Goal: Task Accomplishment & Management: Manage account settings

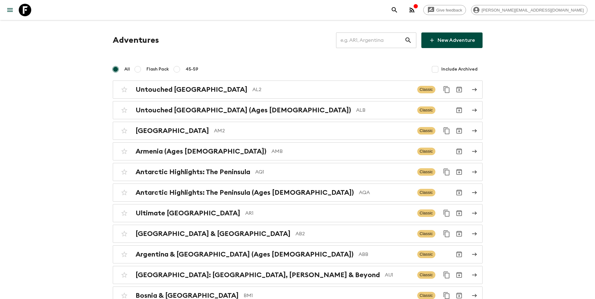
click at [392, 43] on input "text" at bounding box center [370, 40] width 68 height 17
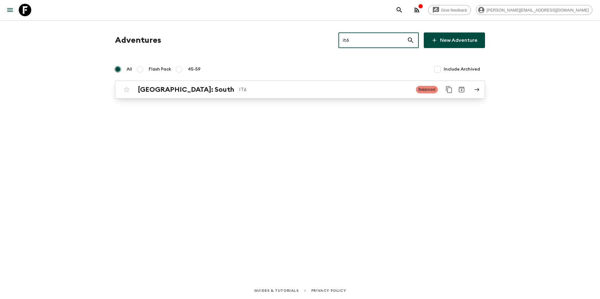
type input "it6"
click at [327, 91] on p "IT6" at bounding box center [325, 89] width 172 height 7
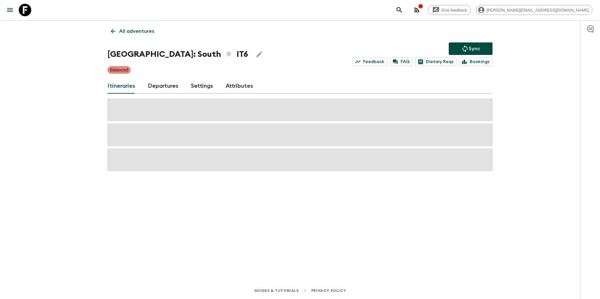
click at [169, 85] on link "Departures" at bounding box center [163, 86] width 31 height 15
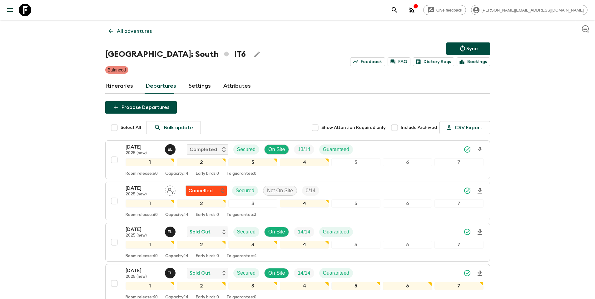
scroll to position [327, 0]
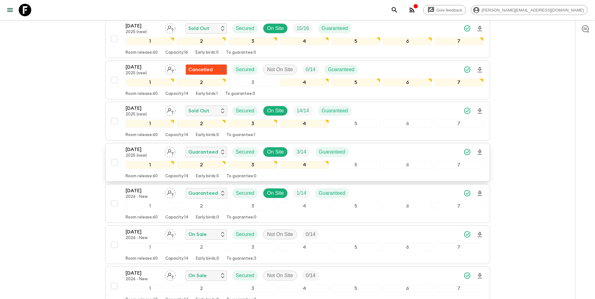
click at [387, 153] on div "[DATE] 2025 (new) Guaranteed Secured On Site 3 / 14 Guaranteed" at bounding box center [305, 152] width 358 height 12
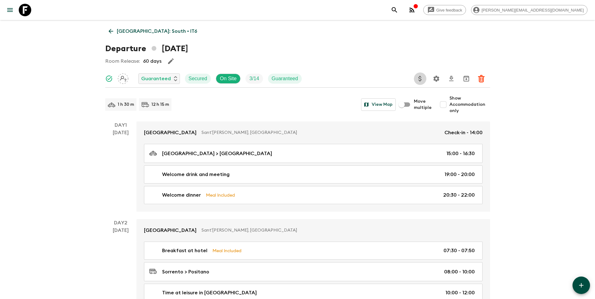
click at [421, 81] on icon "Update Price, Early Bird Discount and Costs" at bounding box center [419, 78] width 7 height 7
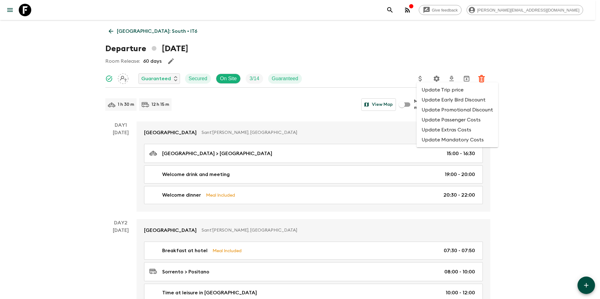
click at [434, 110] on li "Update Promotional Discount" at bounding box center [457, 110] width 82 height 10
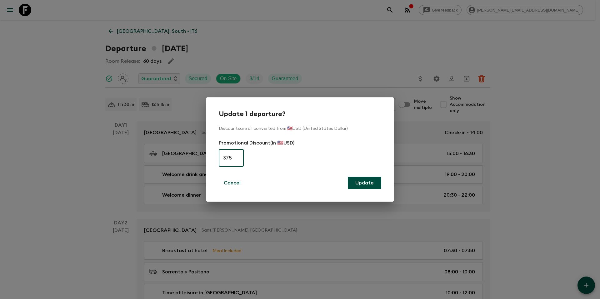
click at [237, 159] on input "375" at bounding box center [231, 157] width 25 height 17
type input "0"
click at [371, 184] on button "Update" at bounding box center [364, 183] width 33 height 12
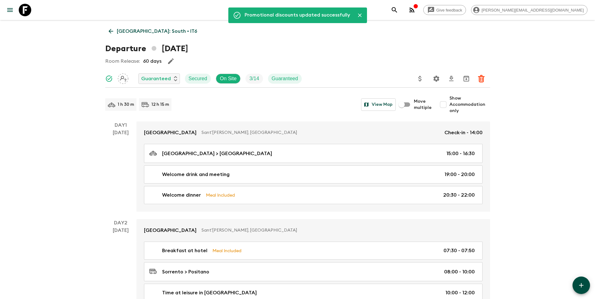
click at [147, 32] on p "[GEOGRAPHIC_DATA]: South • IT6" at bounding box center [157, 30] width 80 height 7
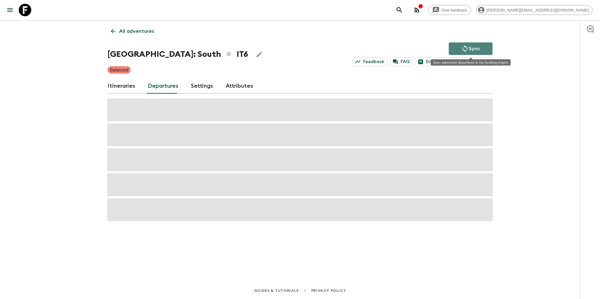
click at [458, 47] on button "Sync" at bounding box center [470, 48] width 44 height 12
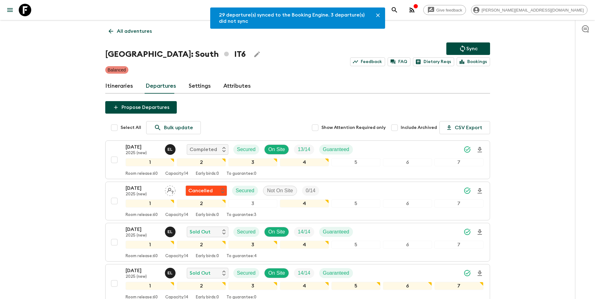
click at [133, 32] on p "All adventures" at bounding box center [134, 30] width 35 height 7
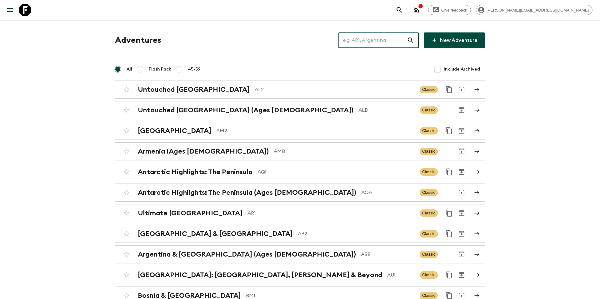
click at [383, 43] on input "text" at bounding box center [372, 40] width 68 height 17
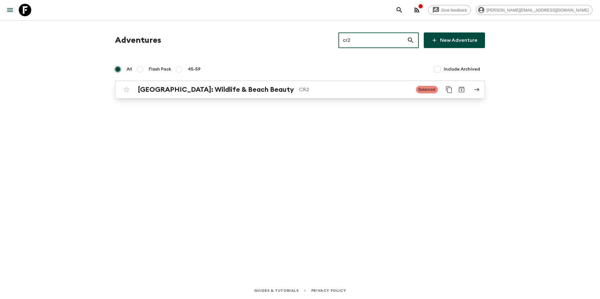
type input "cr2"
click at [312, 88] on p "CR2" at bounding box center [355, 89] width 112 height 7
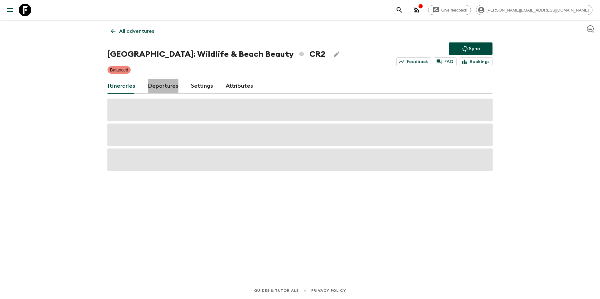
click at [159, 86] on link "Departures" at bounding box center [163, 86] width 31 height 15
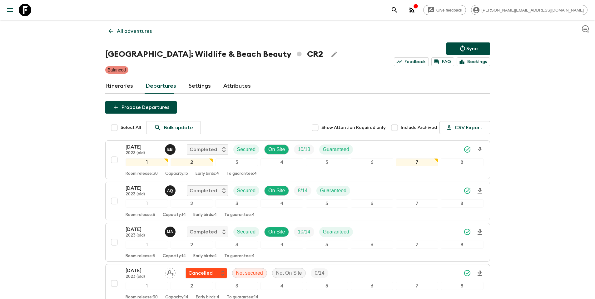
scroll to position [410, 0]
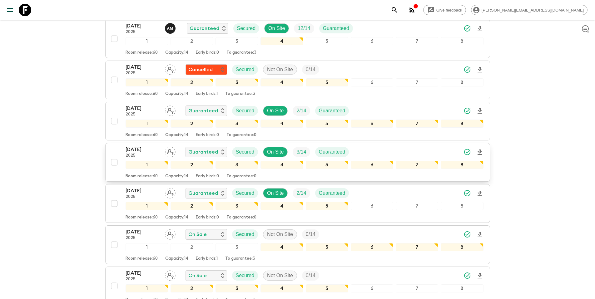
click at [370, 153] on div "[DATE] 2025 Guaranteed Secured On Site 3 / 14 Guaranteed" at bounding box center [305, 152] width 358 height 12
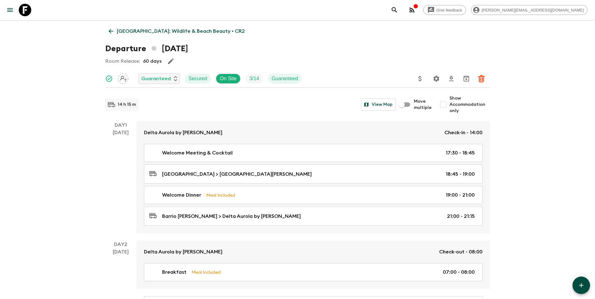
click at [421, 81] on icon "Update Price, Early Bird Discount and Costs" at bounding box center [419, 78] width 7 height 7
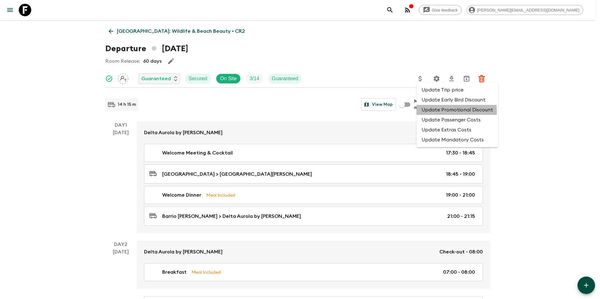
click at [434, 112] on li "Update Promotional Discount" at bounding box center [457, 110] width 82 height 10
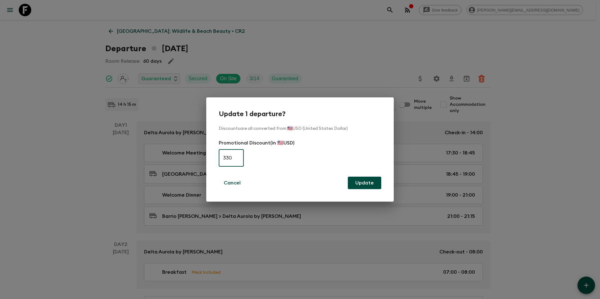
click at [235, 159] on input "330" at bounding box center [231, 157] width 25 height 17
type input "0"
click at [362, 183] on button "Update" at bounding box center [364, 183] width 33 height 12
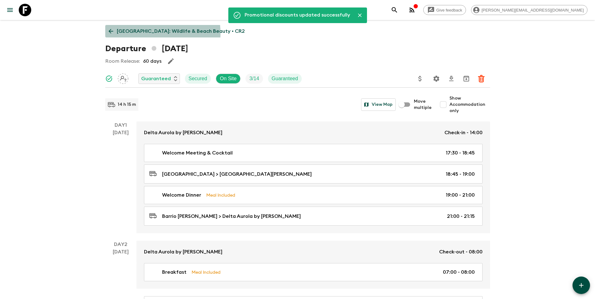
drag, startPoint x: 151, startPoint y: 33, endPoint x: 157, endPoint y: 34, distance: 5.4
click at [151, 33] on p "[GEOGRAPHIC_DATA]: Wildlife & Beach Beauty • CR2" at bounding box center [181, 30] width 128 height 7
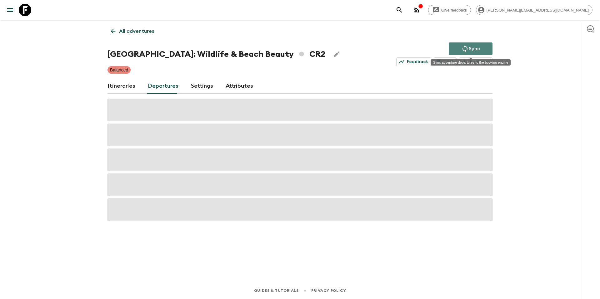
click at [477, 48] on p "Sync" at bounding box center [473, 48] width 11 height 7
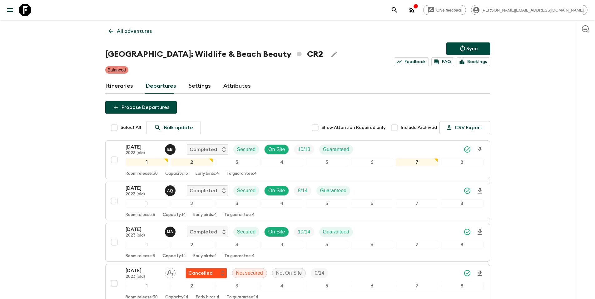
click at [143, 32] on p "All adventures" at bounding box center [134, 30] width 35 height 7
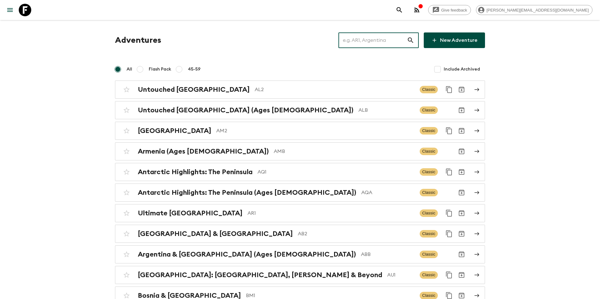
click at [376, 44] on input "text" at bounding box center [372, 40] width 68 height 17
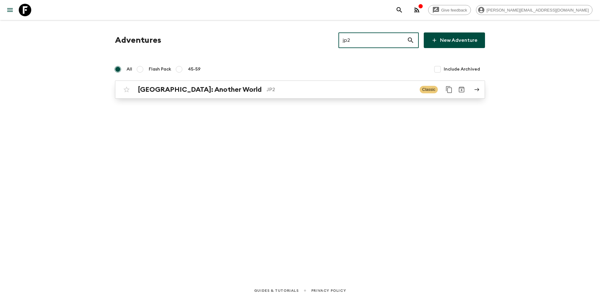
type input "jp2"
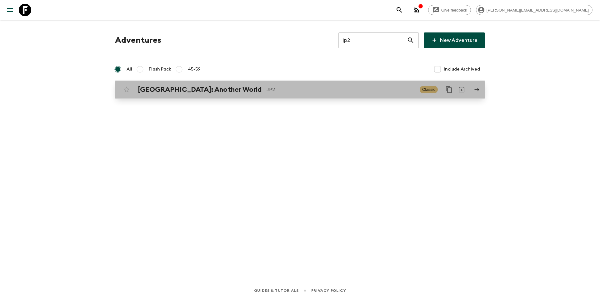
click at [322, 90] on p "JP2" at bounding box center [340, 89] width 148 height 7
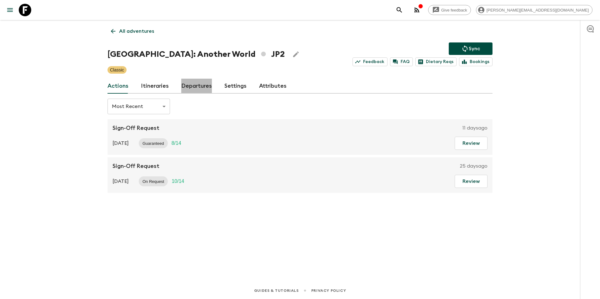
click at [199, 86] on link "Departures" at bounding box center [196, 86] width 31 height 15
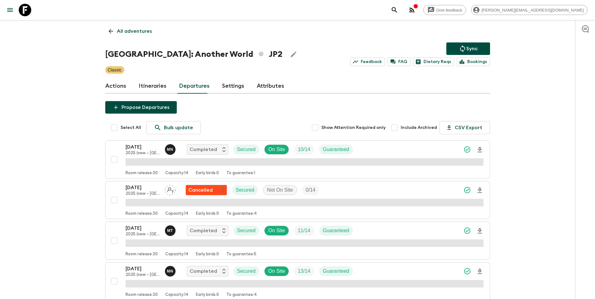
scroll to position [1499, 0]
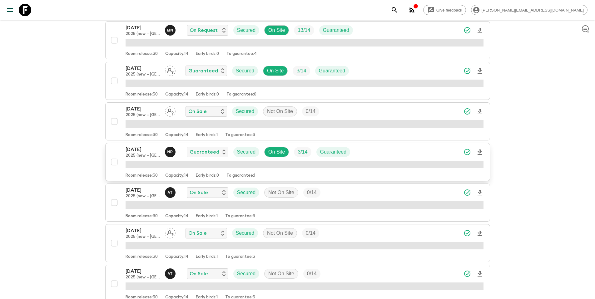
click at [380, 153] on div "[DATE] 2025 (new – [GEOGRAPHIC_DATA]) N P Guaranteed Secured On Site 3 / 14 Gua…" at bounding box center [305, 152] width 358 height 12
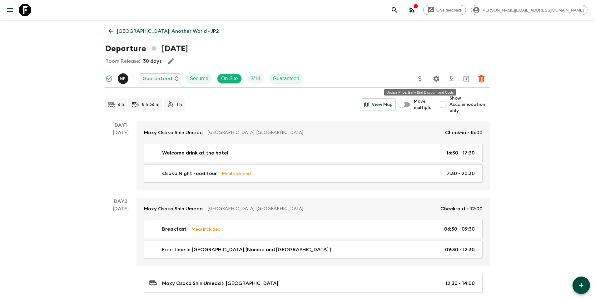
click at [422, 80] on icon "Update Price, Early Bird Discount and Costs" at bounding box center [419, 78] width 7 height 7
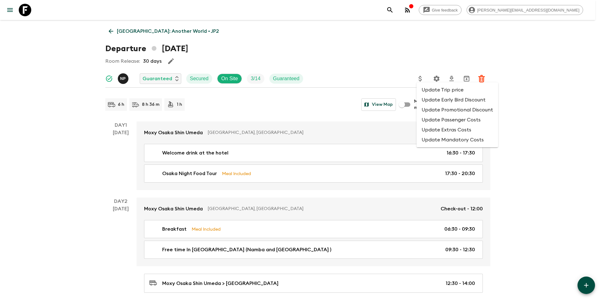
click at [441, 110] on li "Update Promotional Discount" at bounding box center [457, 110] width 82 height 10
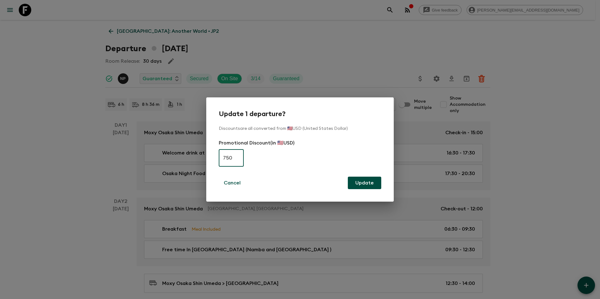
click at [227, 158] on input "750" at bounding box center [231, 157] width 25 height 17
type input "0"
click at [380, 182] on button "Update" at bounding box center [364, 183] width 33 height 12
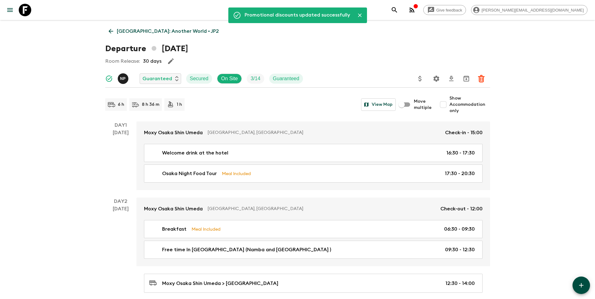
drag, startPoint x: 145, startPoint y: 30, endPoint x: 161, endPoint y: 34, distance: 17.0
click at [145, 30] on p "[GEOGRAPHIC_DATA]: Another World • JP2" at bounding box center [168, 30] width 102 height 7
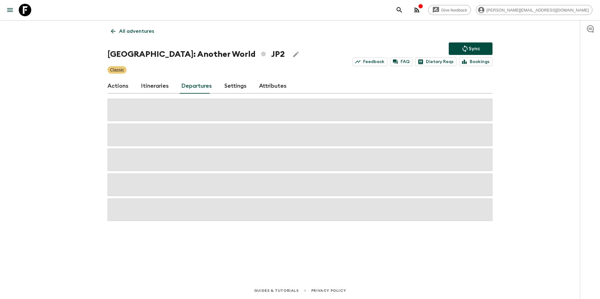
drag, startPoint x: 467, startPoint y: 48, endPoint x: 459, endPoint y: 53, distance: 9.2
click at [467, 48] on icon "Sync adventure departures to the booking engine" at bounding box center [464, 48] width 5 height 7
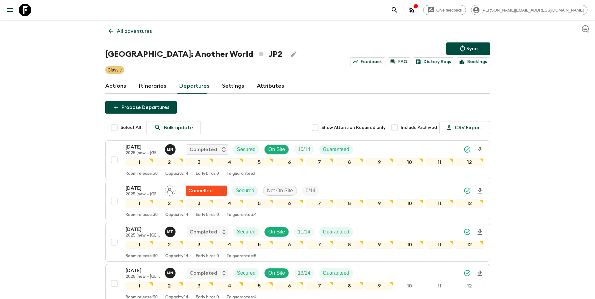
click at [135, 32] on p "All adventures" at bounding box center [134, 30] width 35 height 7
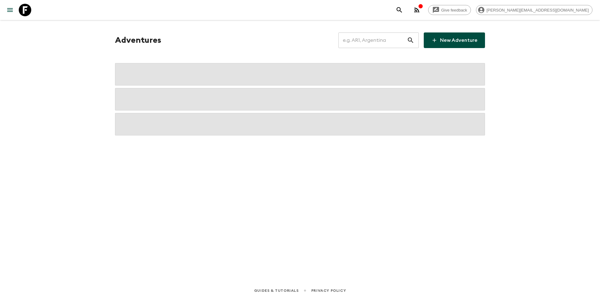
click at [390, 46] on input "text" at bounding box center [372, 40] width 68 height 17
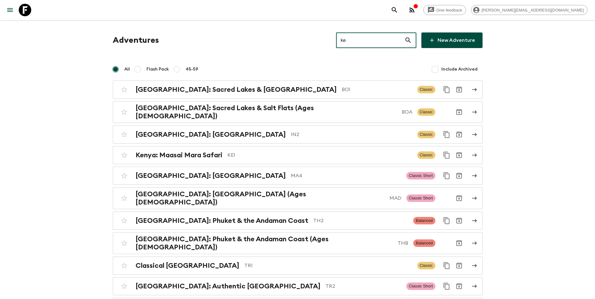
type input "ke1"
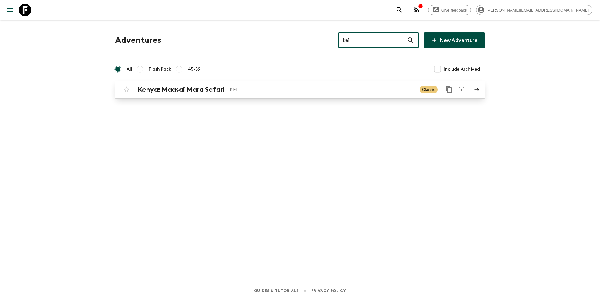
click at [312, 87] on p "KE1" at bounding box center [322, 89] width 185 height 7
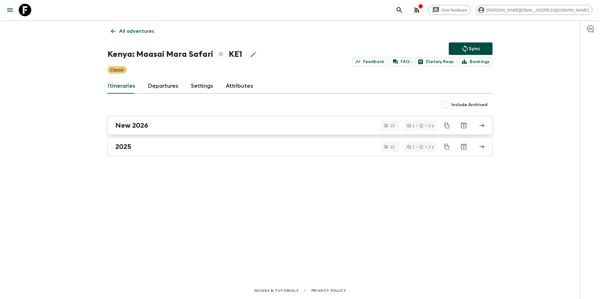
click at [180, 125] on div "New 2026" at bounding box center [293, 125] width 357 height 8
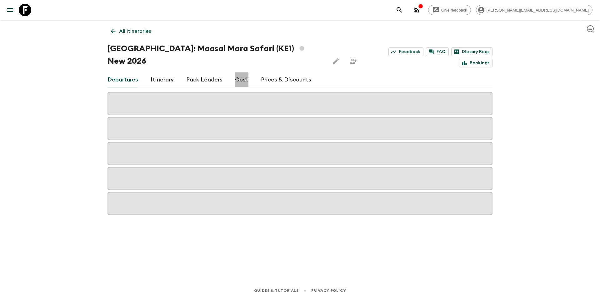
click at [239, 72] on link "Cost" at bounding box center [241, 79] width 13 height 15
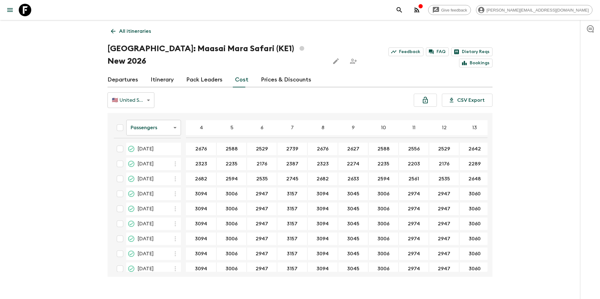
click at [134, 32] on p "All itineraries" at bounding box center [135, 30] width 32 height 7
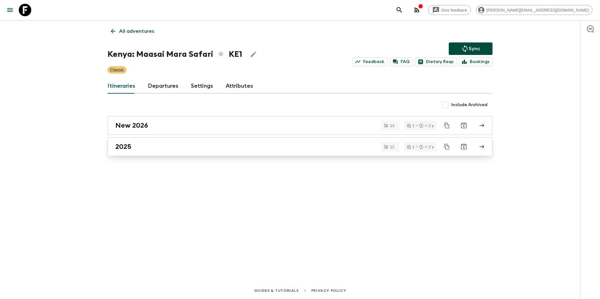
click at [158, 143] on div "2025" at bounding box center [293, 147] width 357 height 8
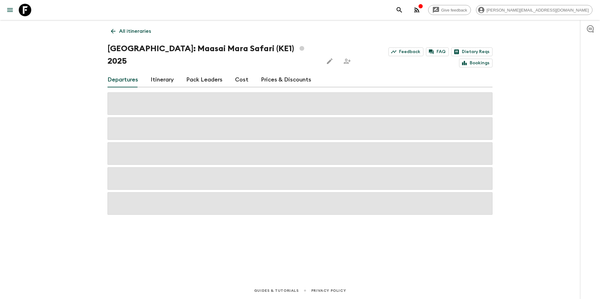
click at [232, 72] on div "Departures Itinerary Pack Leaders Cost Prices & Discounts" at bounding box center [299, 79] width 385 height 15
click at [240, 72] on link "Cost" at bounding box center [241, 79] width 13 height 15
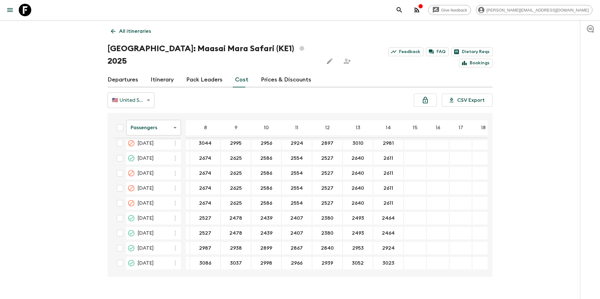
scroll to position [113, 119]
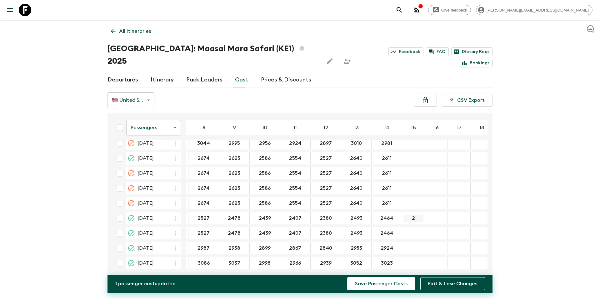
click at [408, 215] on input "2" at bounding box center [413, 218] width 20 height 7
paste input "446"
drag, startPoint x: 401, startPoint y: 204, endPoint x: 406, endPoint y: 205, distance: 5.5
click at [403, 215] on input "446" at bounding box center [413, 218] width 20 height 7
type input "2446"
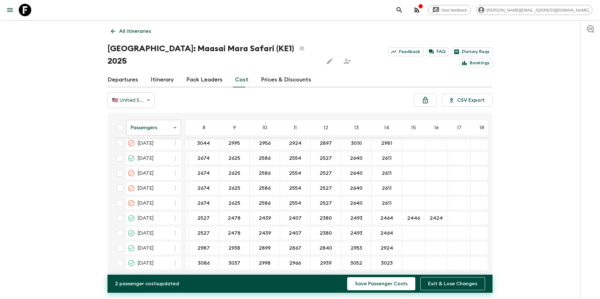
type input "2424"
click at [541, 212] on div "Give feedback [PERSON_NAME][EMAIL_ADDRESS][DOMAIN_NAME] All itineraries [GEOGRA…" at bounding box center [300, 155] width 600 height 311
click at [388, 286] on button "Save Passenger Costs" at bounding box center [381, 283] width 68 height 13
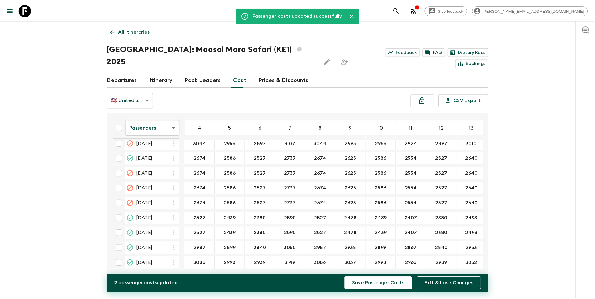
scroll to position [111, 119]
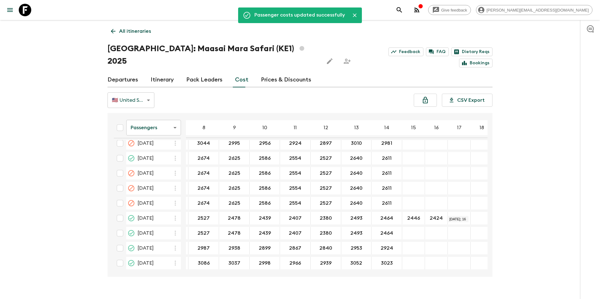
click at [141, 33] on p "All itineraries" at bounding box center [135, 30] width 32 height 7
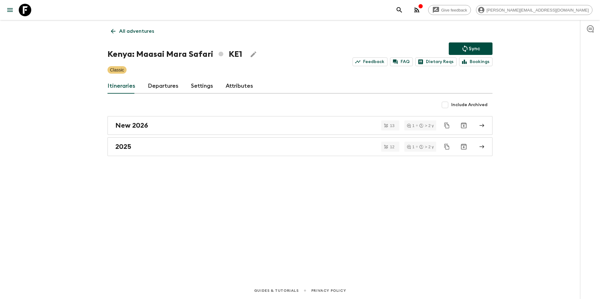
click at [156, 88] on link "Departures" at bounding box center [163, 86] width 31 height 15
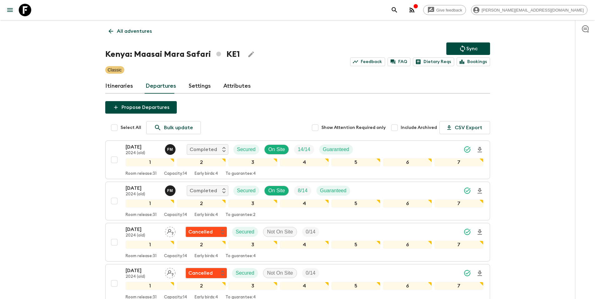
scroll to position [1110, 0]
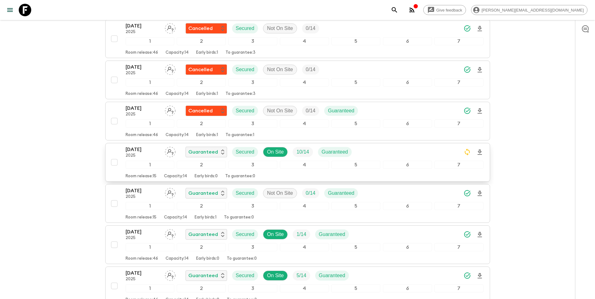
drag, startPoint x: 115, startPoint y: 161, endPoint x: 130, endPoint y: 172, distance: 19.1
click at [115, 161] on input "checkbox" at bounding box center [114, 162] width 12 height 12
checkbox input "true"
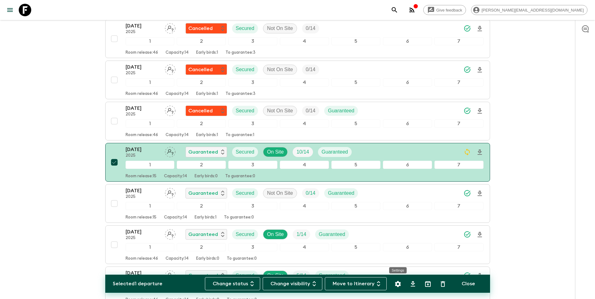
click at [397, 284] on icon "Settings" at bounding box center [397, 283] width 7 height 7
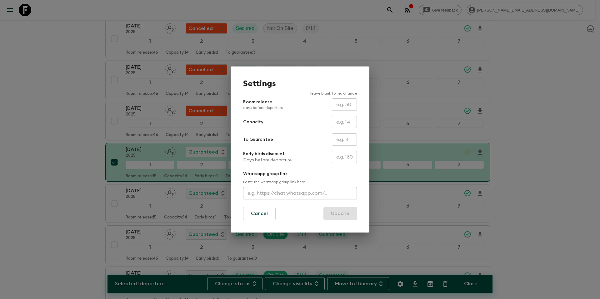
click at [348, 127] on input "text" at bounding box center [344, 122] width 25 height 12
type input "16"
click at [347, 212] on button "Update" at bounding box center [339, 213] width 33 height 13
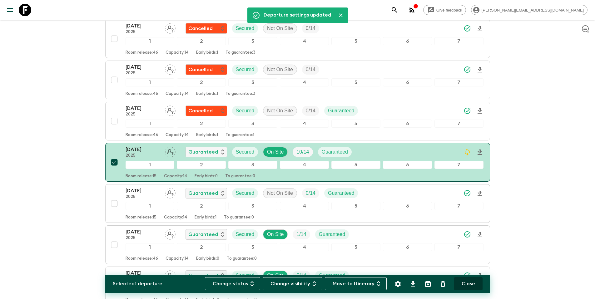
drag, startPoint x: 471, startPoint y: 286, endPoint x: 474, endPoint y: 284, distance: 3.6
click at [471, 286] on button "Close" at bounding box center [468, 283] width 28 height 13
checkbox input "false"
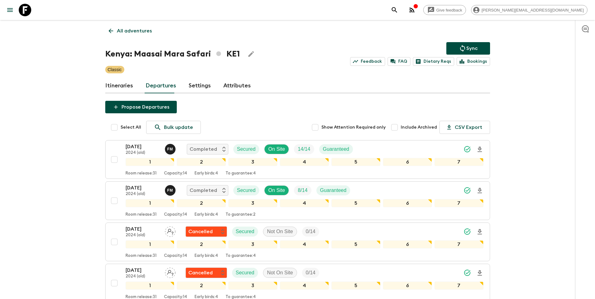
scroll to position [0, 0]
click at [464, 49] on icon "Sync adventure departures to the booking engine" at bounding box center [462, 48] width 7 height 7
click at [134, 37] on link "All adventures" at bounding box center [130, 31] width 50 height 12
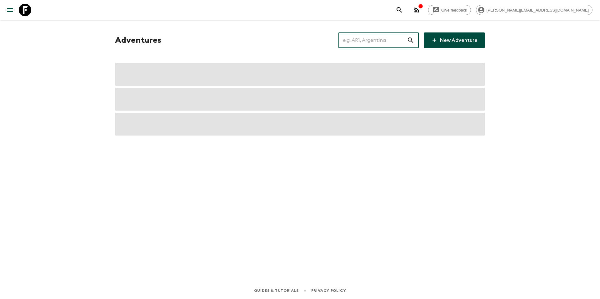
click at [364, 44] on input "text" at bounding box center [372, 40] width 68 height 17
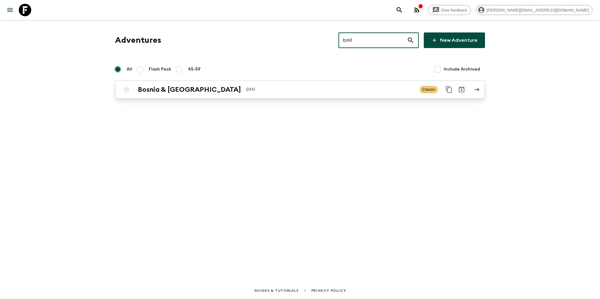
type input "bm1"
click at [314, 86] on p "BM1" at bounding box center [330, 89] width 169 height 7
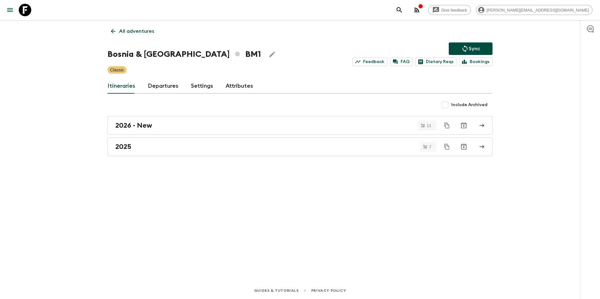
click at [164, 83] on link "Departures" at bounding box center [163, 86] width 31 height 15
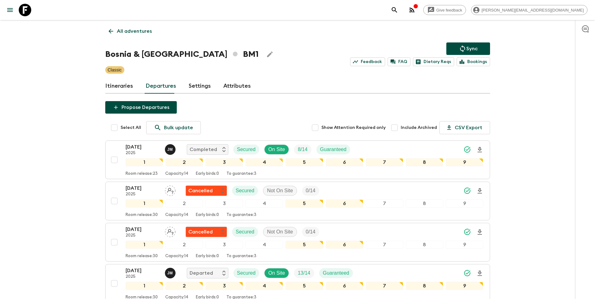
scroll to position [204, 0]
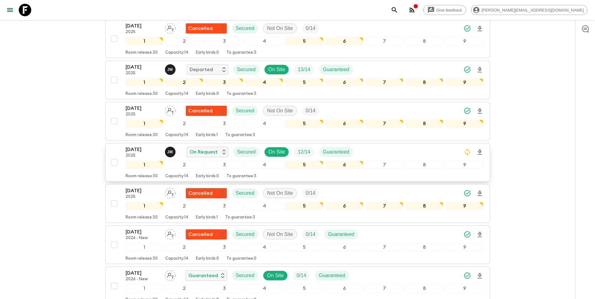
click at [361, 152] on div "[DATE] 2025 [PERSON_NAME] On Request Secured On Site 12 / 14 Guaranteed" at bounding box center [305, 152] width 358 height 12
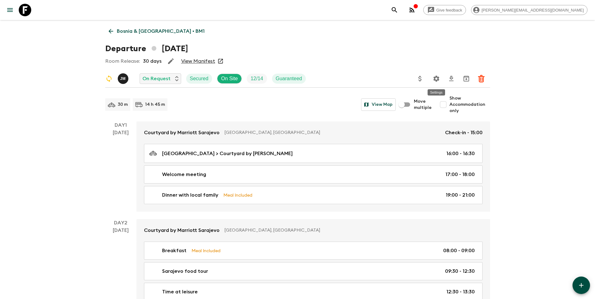
click at [437, 80] on icon "Settings" at bounding box center [435, 78] width 7 height 7
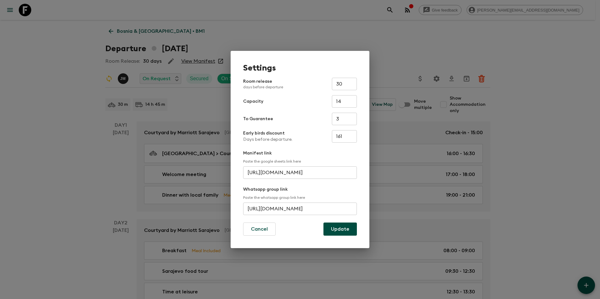
click at [350, 101] on input "14" at bounding box center [344, 101] width 25 height 12
type input "13"
click at [308, 107] on div "Capacity 13 ​" at bounding box center [300, 101] width 114 height 12
click at [346, 230] on button "Update" at bounding box center [339, 229] width 33 height 13
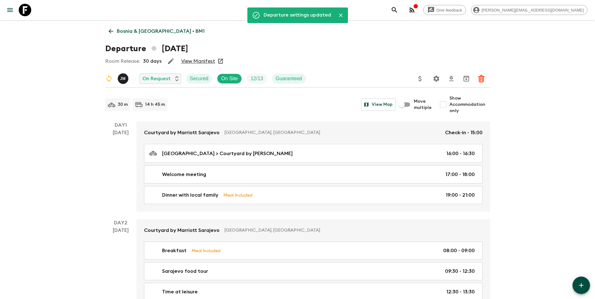
click at [137, 32] on p "Bosnia & [GEOGRAPHIC_DATA] • BM1" at bounding box center [161, 30] width 88 height 7
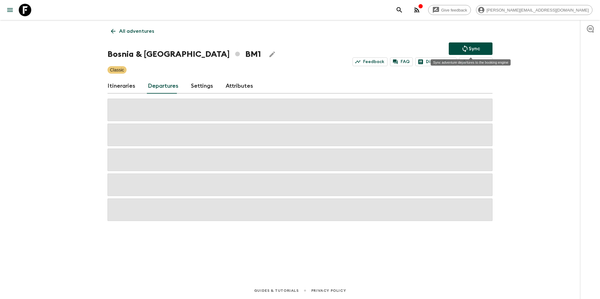
click at [473, 47] on p "Sync" at bounding box center [473, 48] width 11 height 7
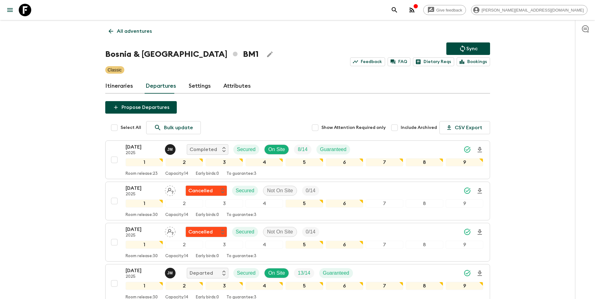
click at [143, 34] on p "All adventures" at bounding box center [134, 30] width 35 height 7
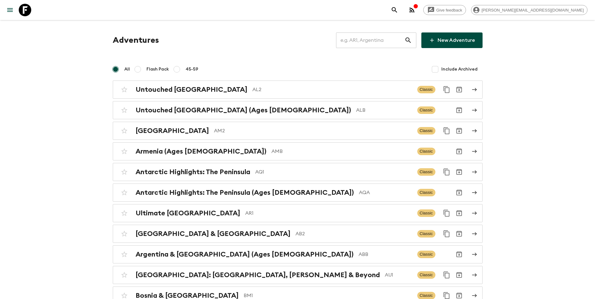
click at [377, 43] on input "text" at bounding box center [370, 40] width 68 height 17
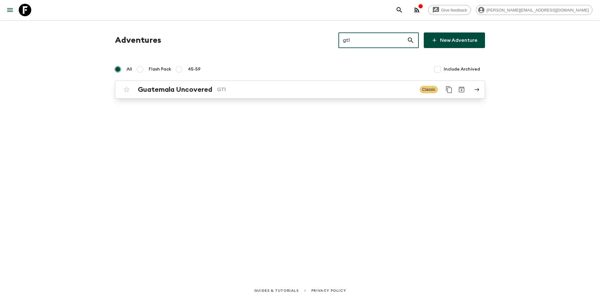
type input "gt1"
click at [306, 90] on p "GT1" at bounding box center [315, 89] width 197 height 7
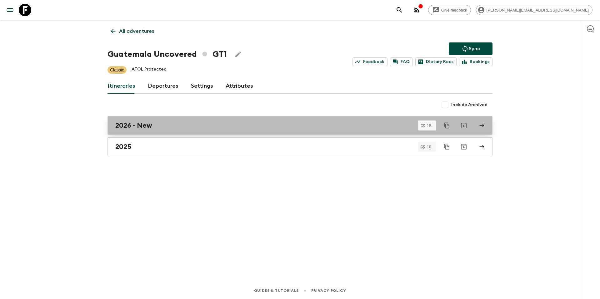
click at [152, 127] on div "2026 - New" at bounding box center [293, 125] width 357 height 8
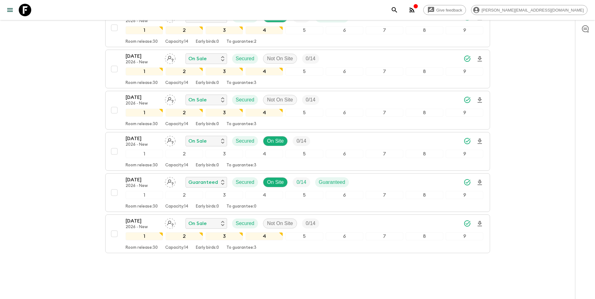
scroll to position [619, 0]
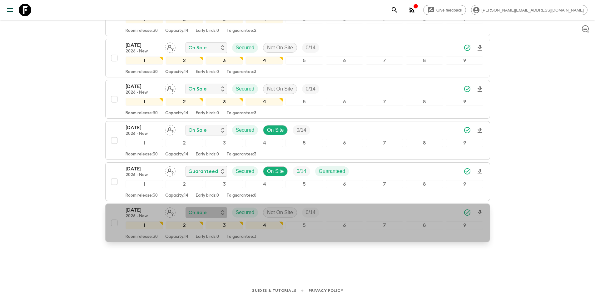
click at [211, 212] on div "On Sale" at bounding box center [206, 212] width 36 height 7
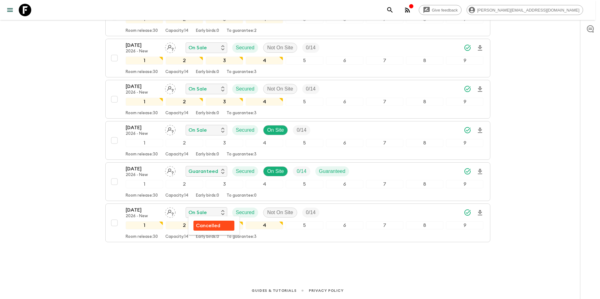
click at [210, 226] on p "Cancelled" at bounding box center [208, 225] width 24 height 7
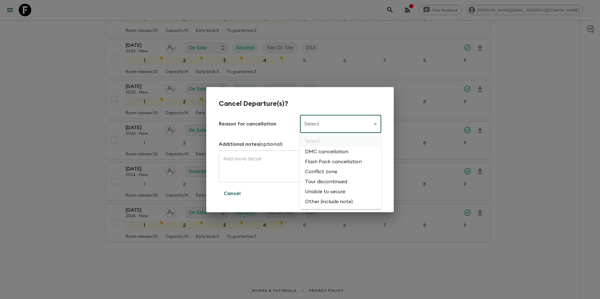
click at [331, 192] on li "Unable to secure" at bounding box center [340, 192] width 81 height 10
type input "UNABLE_TO_SECURE"
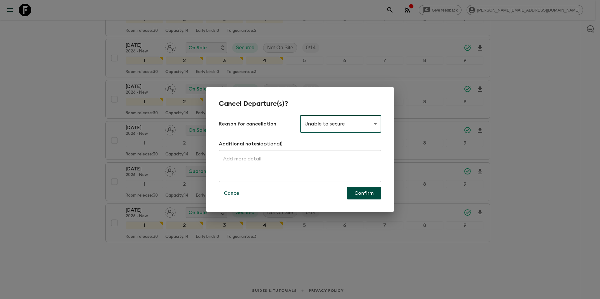
click at [257, 162] on textarea at bounding box center [300, 167] width 154 height 22
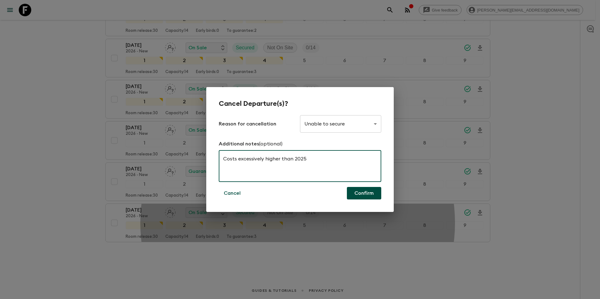
type textarea "Costs excessively higher than 2025"
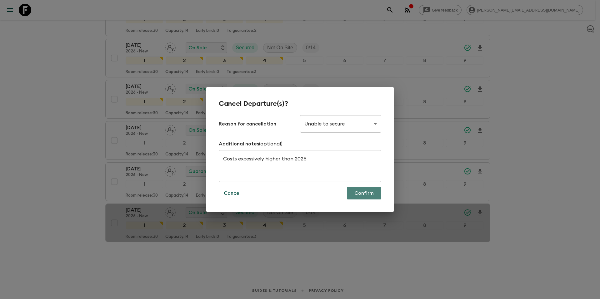
click at [362, 194] on button "Confirm" at bounding box center [364, 193] width 34 height 12
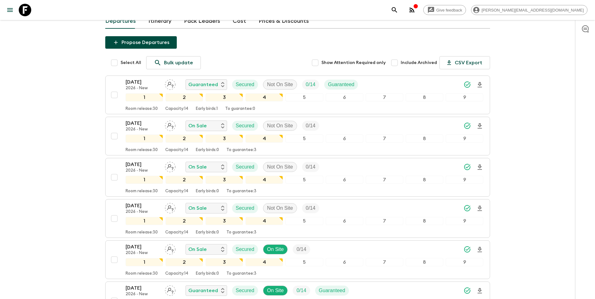
scroll to position [0, 0]
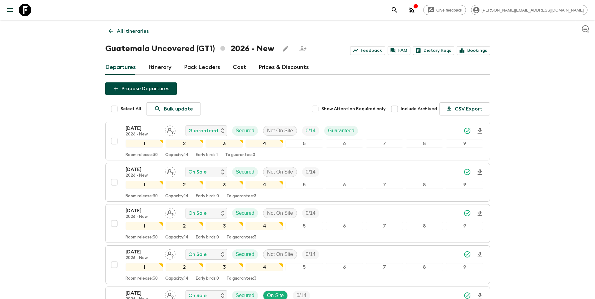
click at [136, 32] on p "All itineraries" at bounding box center [133, 30] width 32 height 7
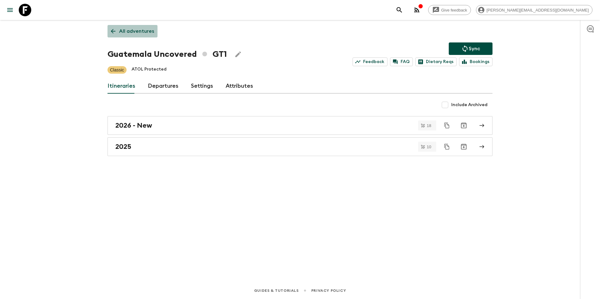
drag, startPoint x: 141, startPoint y: 30, endPoint x: 150, endPoint y: 32, distance: 9.8
click at [141, 30] on p "All adventures" at bounding box center [136, 30] width 35 height 7
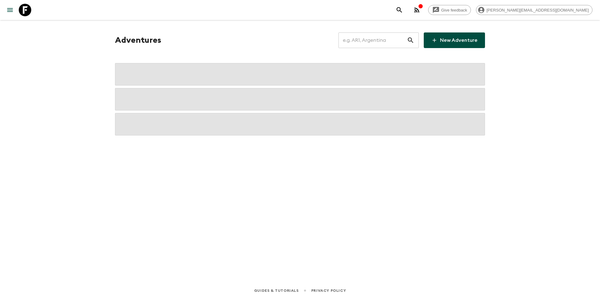
click at [371, 39] on input "text" at bounding box center [372, 40] width 68 height 17
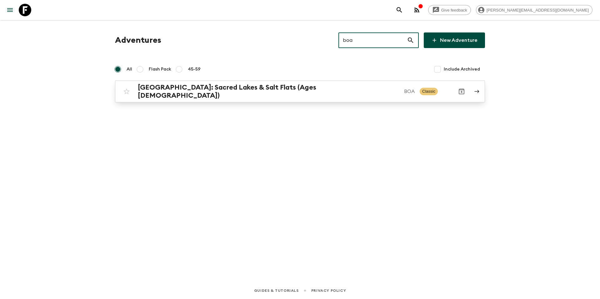
type input "boa"
click at [404, 90] on p "BOA" at bounding box center [409, 91] width 11 height 7
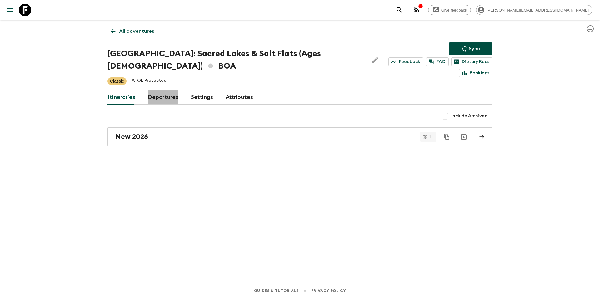
click at [153, 90] on link "Departures" at bounding box center [163, 97] width 31 height 15
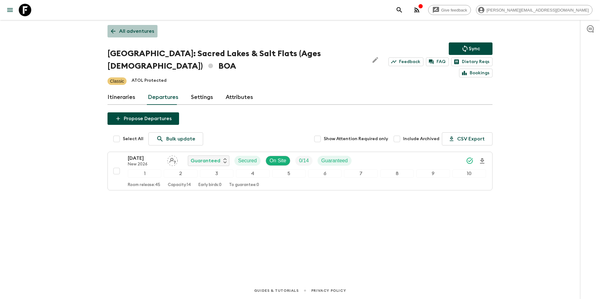
click at [135, 35] on p "All adventures" at bounding box center [136, 30] width 35 height 7
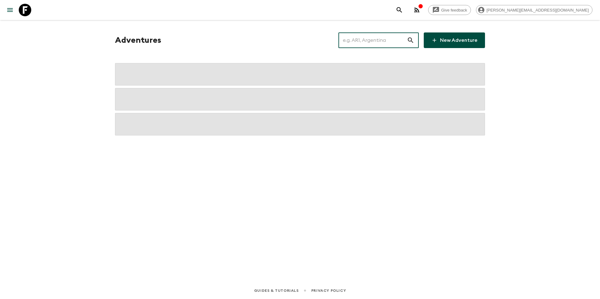
click at [361, 41] on input "text" at bounding box center [372, 40] width 68 height 17
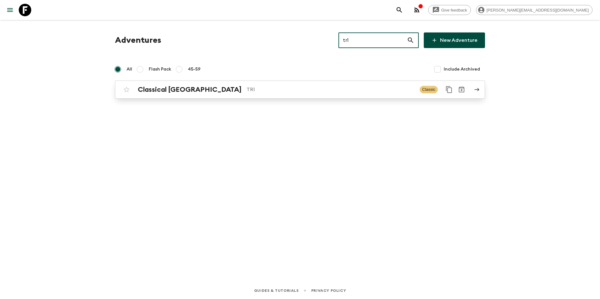
type input "tr1"
click at [287, 87] on p "TR1" at bounding box center [330, 89] width 168 height 7
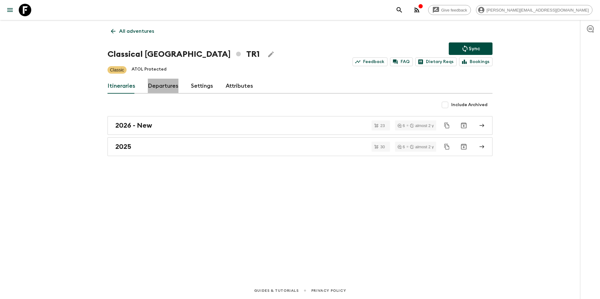
click at [162, 86] on link "Departures" at bounding box center [163, 86] width 31 height 15
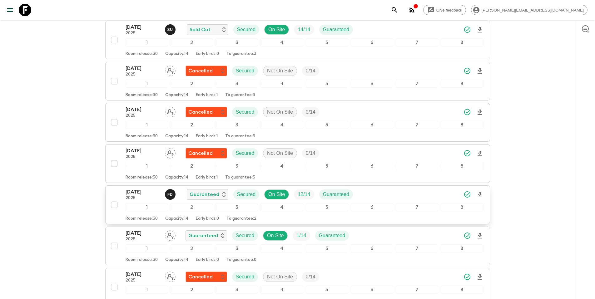
scroll to position [1670, 0]
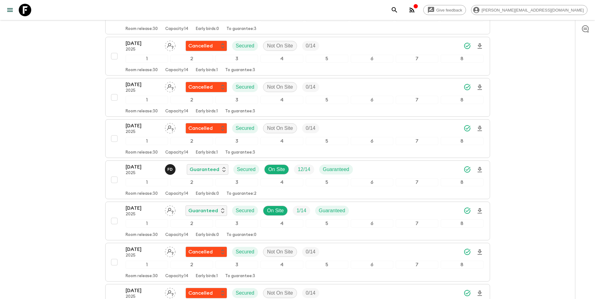
click at [394, 171] on div "[DATE] 2025 F D Guaranteed Secured On Site 12 / 14 Guaranteed" at bounding box center [305, 169] width 358 height 12
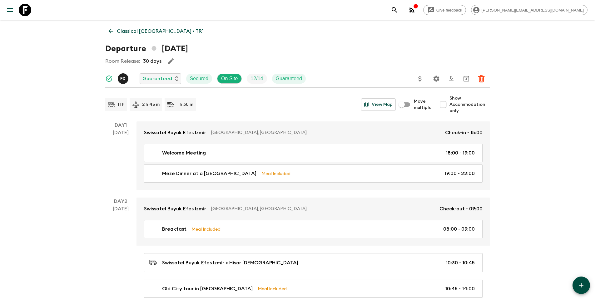
click at [134, 34] on p "Classical [GEOGRAPHIC_DATA] • TR1" at bounding box center [160, 30] width 87 height 7
